Goal: Information Seeking & Learning: Understand process/instructions

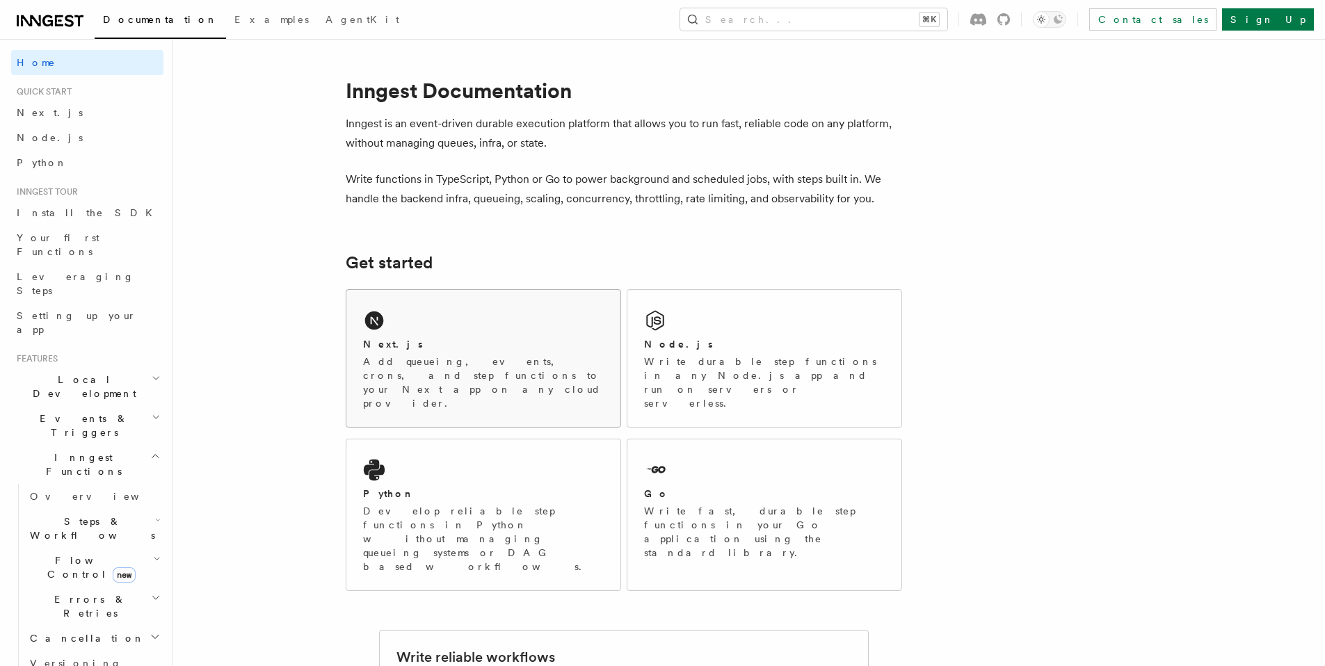
drag, startPoint x: 405, startPoint y: 334, endPoint x: 396, endPoint y: 329, distance: 10.3
click at [405, 334] on div "Next.js Add queueing, events, crons, and step functions to your Next app on any…" at bounding box center [483, 358] width 274 height 137
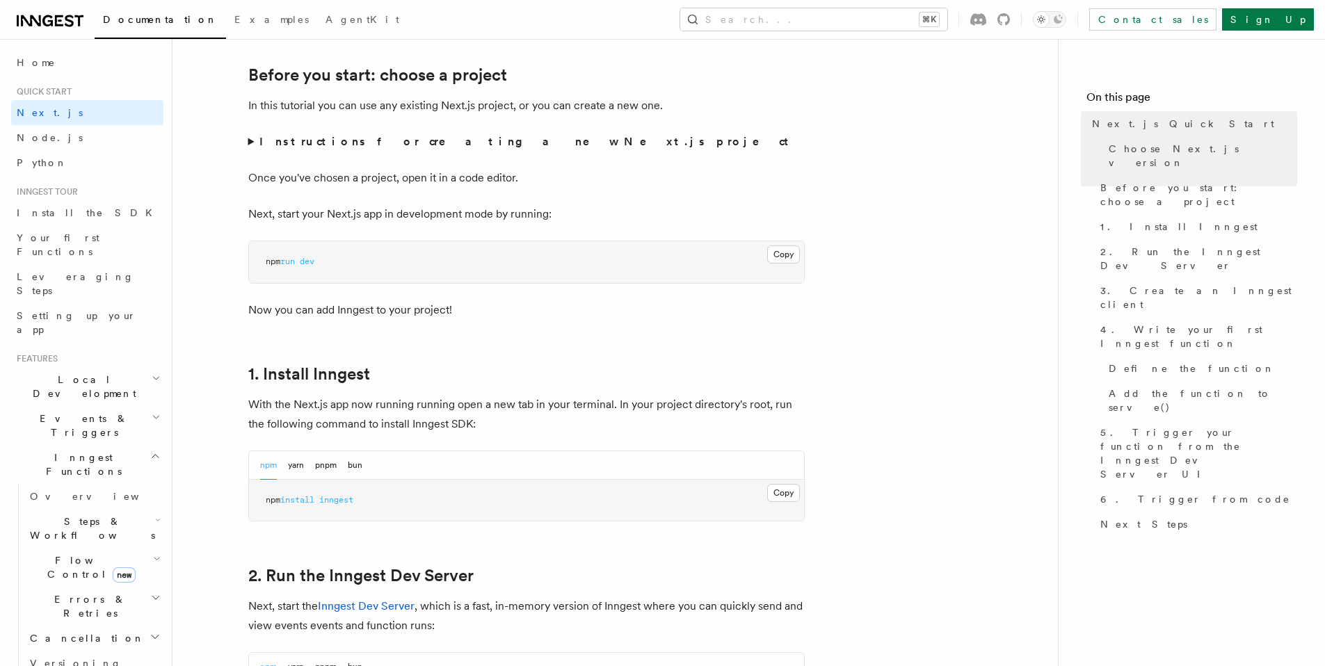
scroll to position [792, 0]
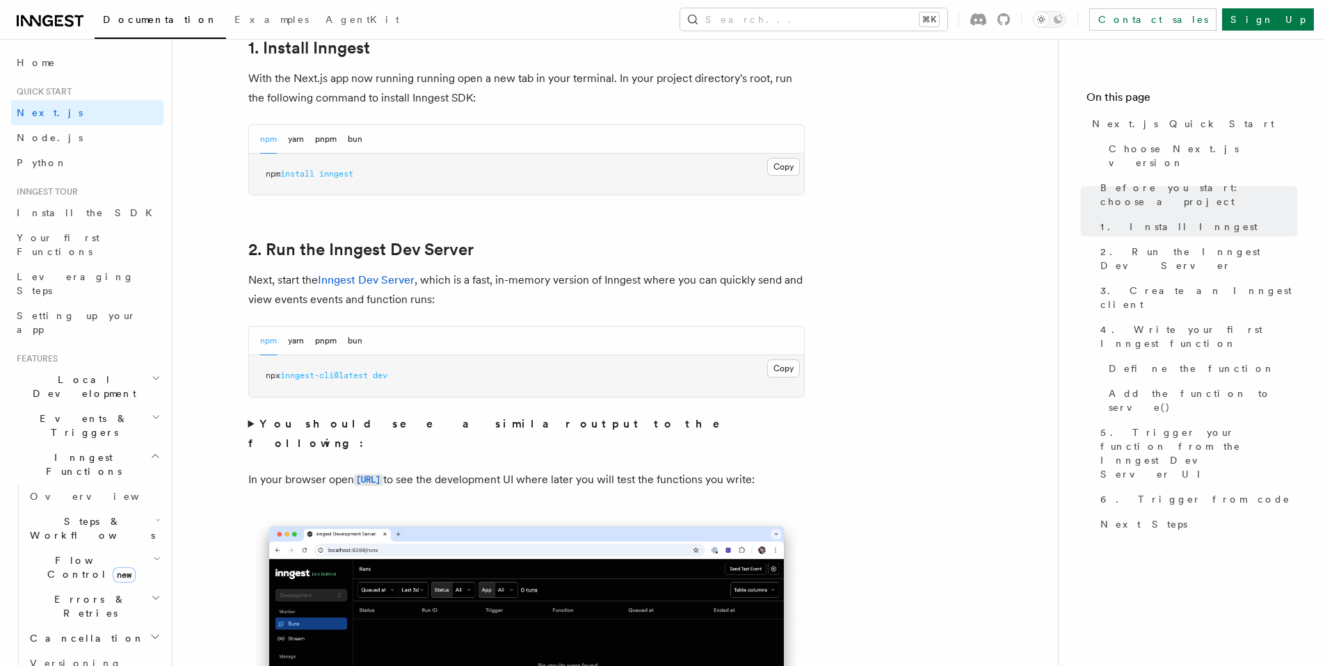
click at [353, 173] on span "inngest" at bounding box center [336, 174] width 34 height 10
click at [353, 174] on span "inngest" at bounding box center [336, 174] width 34 height 10
click at [353, 173] on span "inngest" at bounding box center [336, 174] width 34 height 10
click at [344, 172] on span "inngest" at bounding box center [336, 174] width 34 height 10
click at [343, 172] on span "inngest" at bounding box center [336, 174] width 34 height 10
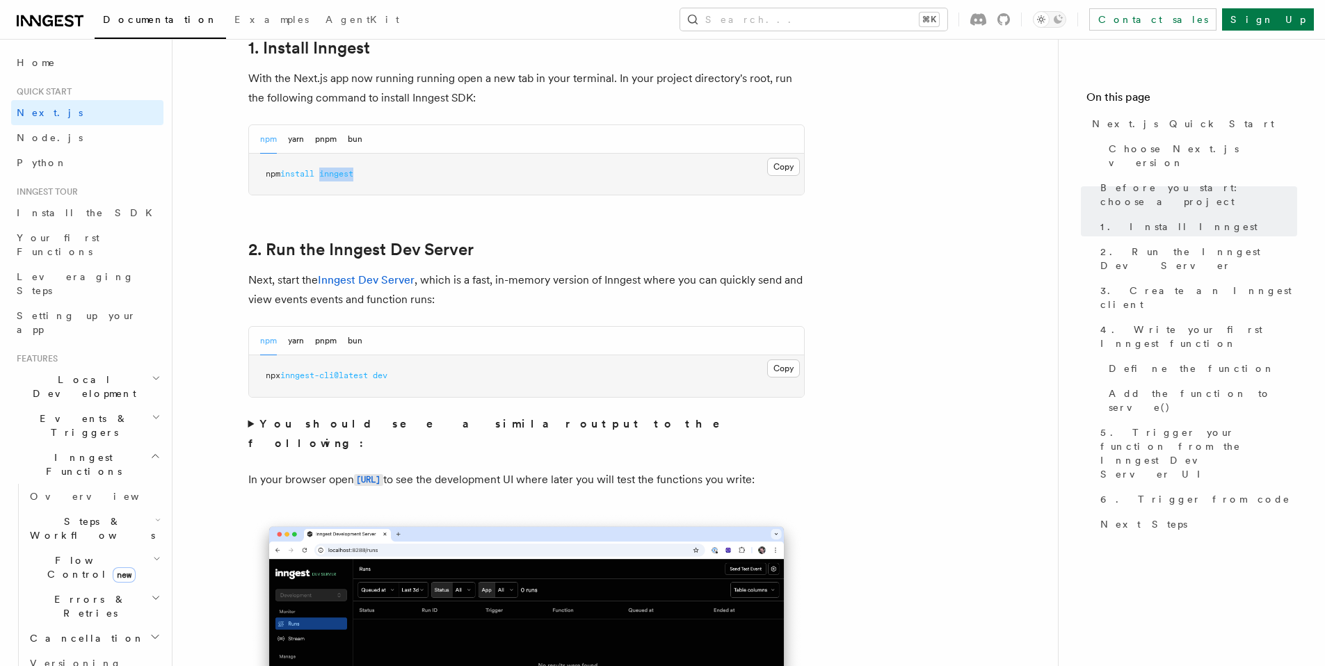
click at [343, 172] on span "inngest" at bounding box center [336, 174] width 34 height 10
copy article "npm install inngest"
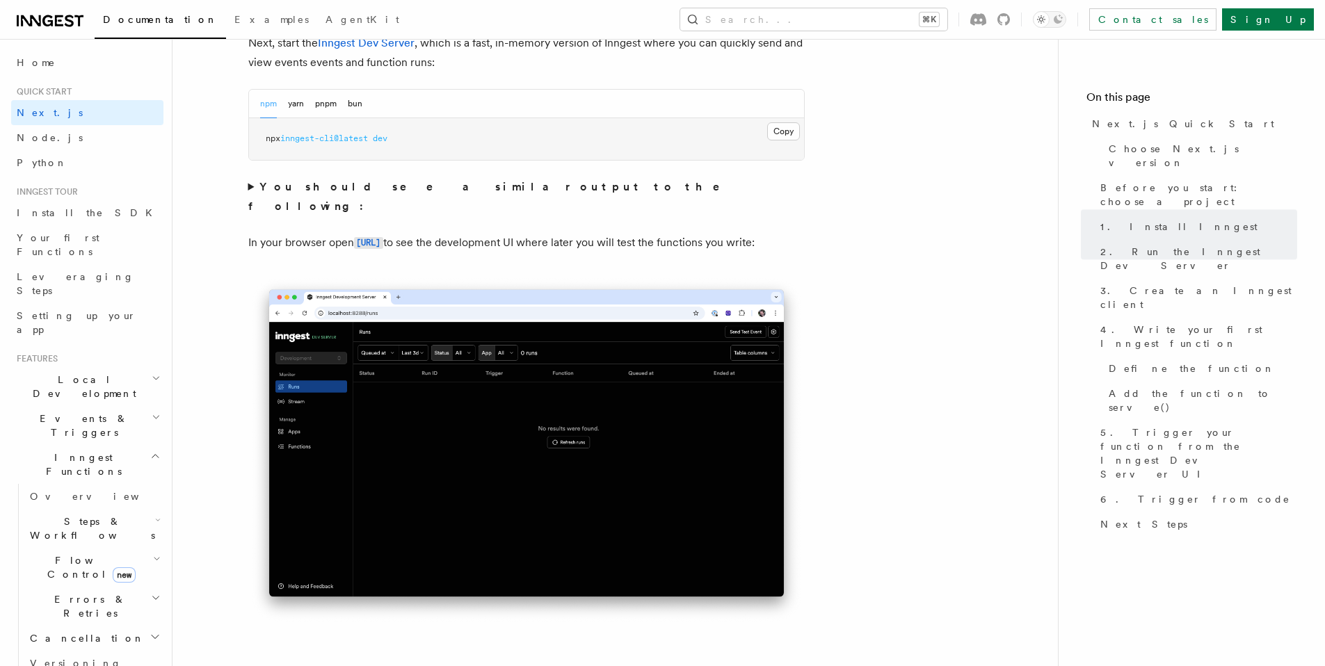
scroll to position [840, 0]
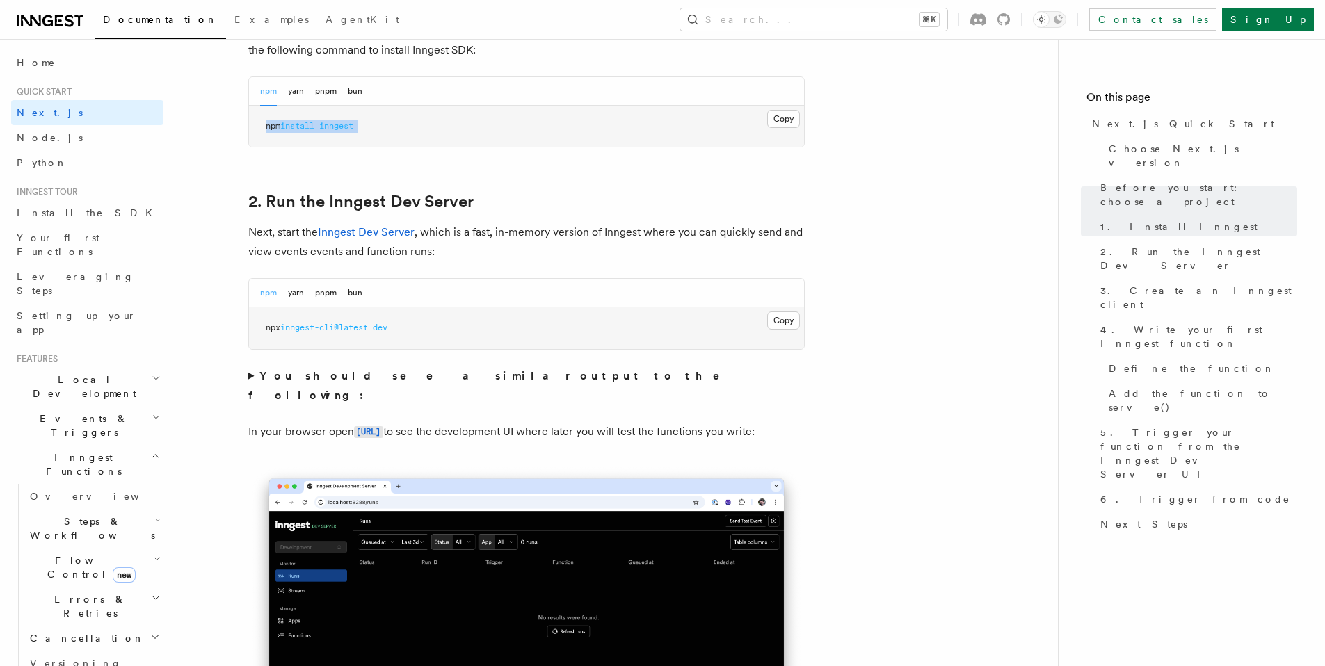
click at [331, 124] on span "inngest" at bounding box center [336, 126] width 34 height 10
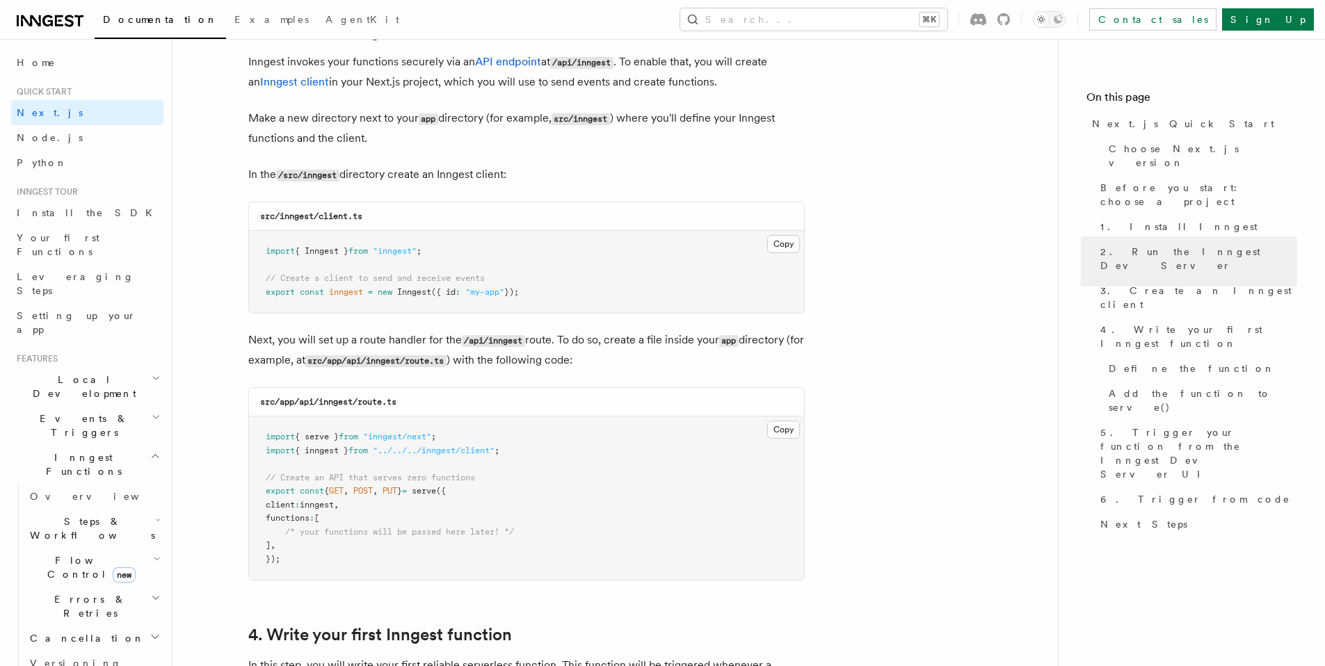
scroll to position [1679, 0]
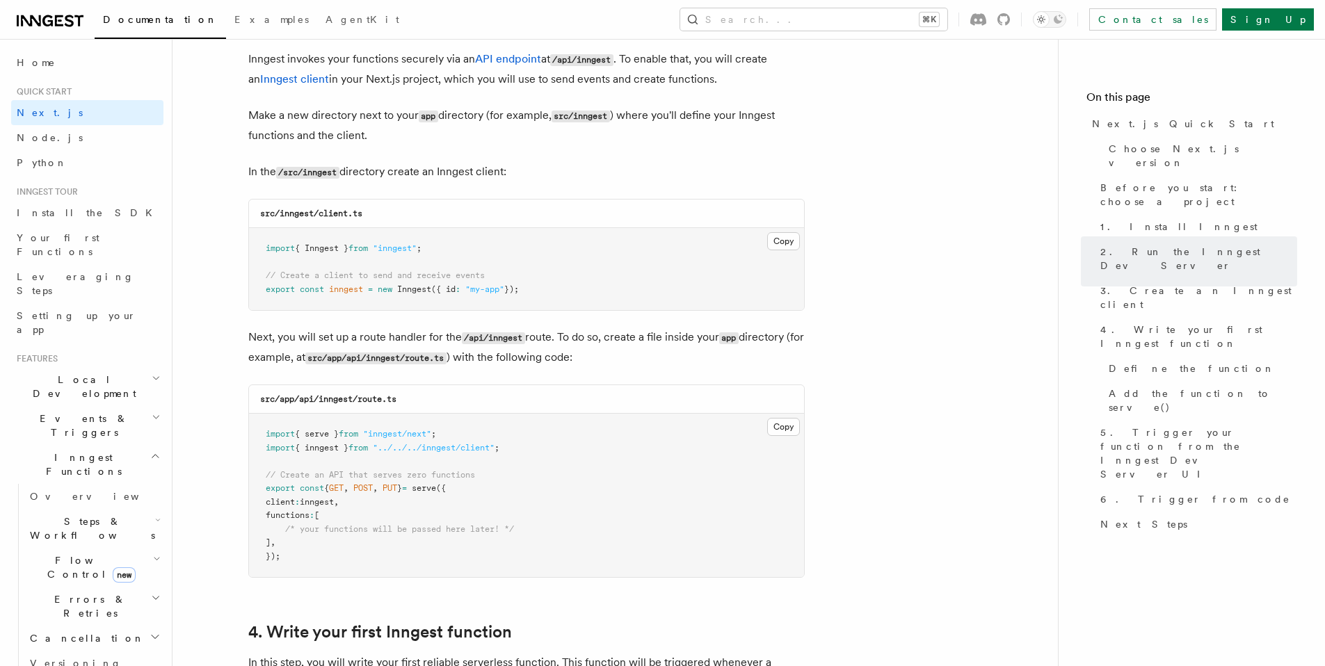
drag, startPoint x: 340, startPoint y: 395, endPoint x: 330, endPoint y: 401, distance: 11.8
click at [334, 398] on code "src/app/api/inngest/route.ts" at bounding box center [328, 399] width 136 height 10
drag, startPoint x: 296, startPoint y: 398, endPoint x: 410, endPoint y: 397, distance: 113.4
click at [410, 397] on div "src/app/api/inngest/route.ts" at bounding box center [526, 399] width 555 height 29
copy code "/api/inngest/route.ts"
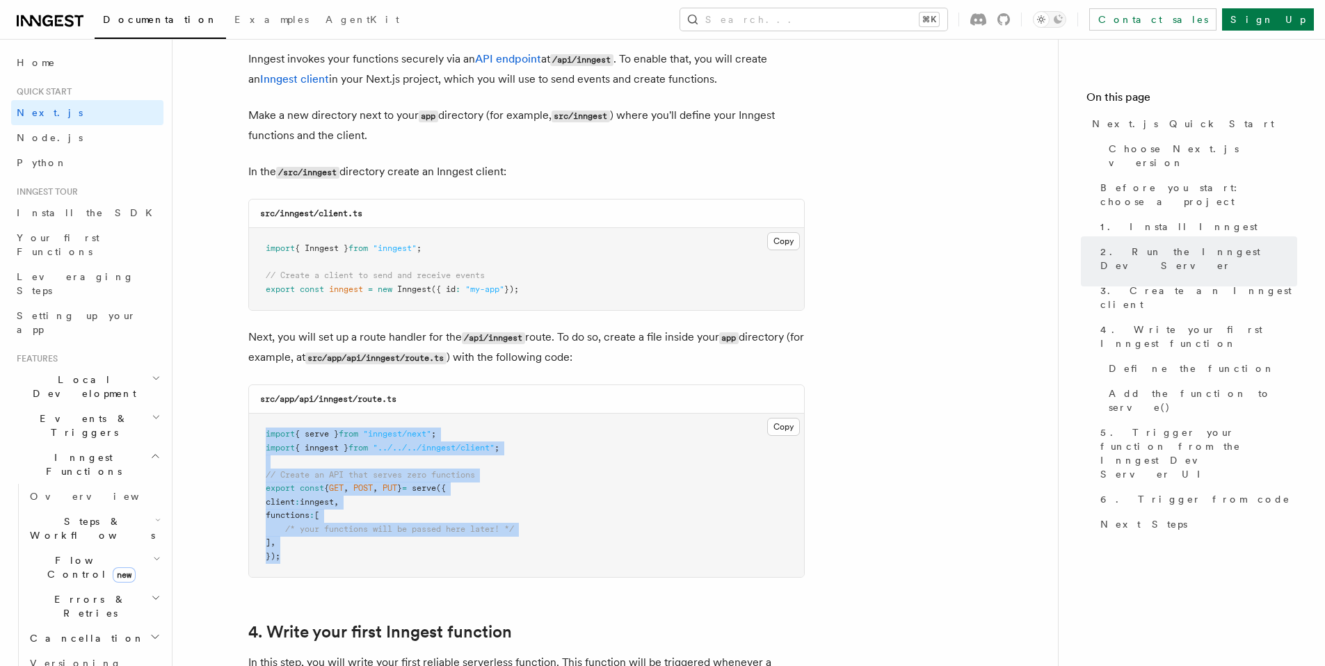
drag, startPoint x: 303, startPoint y: 571, endPoint x: 258, endPoint y: 434, distance: 144.2
click at [258, 434] on pre "import { serve } from "inngest/next" ; import { inngest } from "../../../innges…" at bounding box center [526, 495] width 555 height 163
copy code "import { serve } from "inngest/next" ; import { inngest } from "../../../innges…"
